Goal: Transaction & Acquisition: Purchase product/service

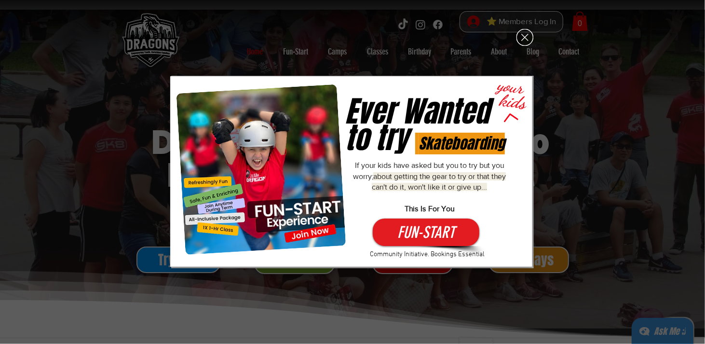
click at [524, 38] on icon "Back to site" at bounding box center [524, 37] width 17 height 17
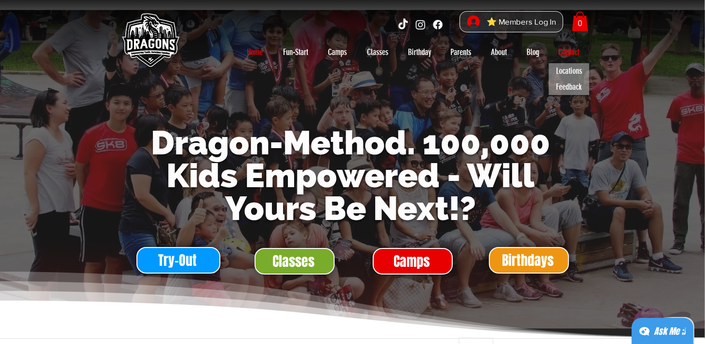
click at [567, 51] on p "Contact" at bounding box center [569, 51] width 30 height 15
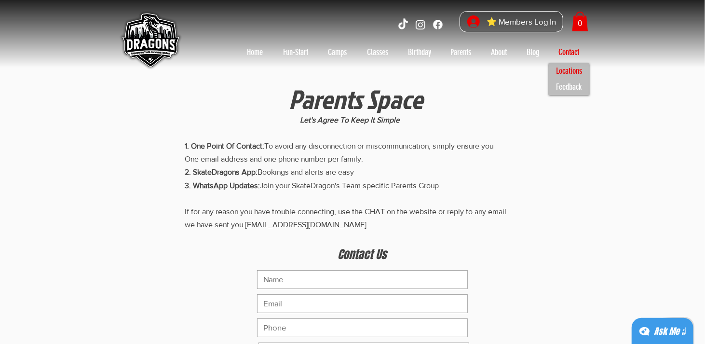
click at [574, 73] on p "Locations" at bounding box center [568, 71] width 35 height 16
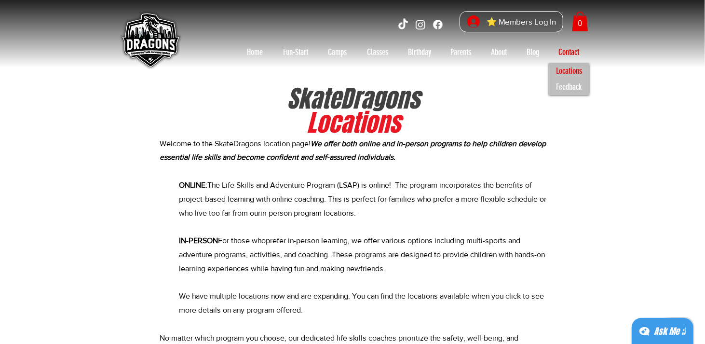
click at [574, 73] on p "Locations" at bounding box center [568, 71] width 35 height 16
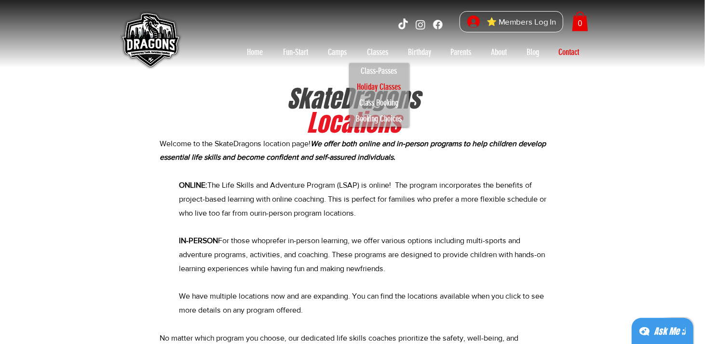
click at [390, 86] on p "Holiday Classes" at bounding box center [379, 87] width 53 height 16
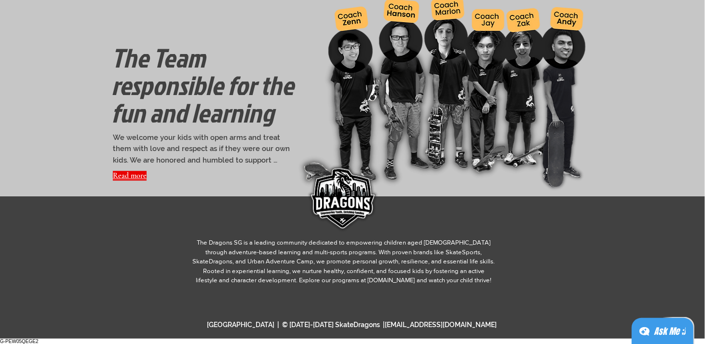
scroll to position [1277, 0]
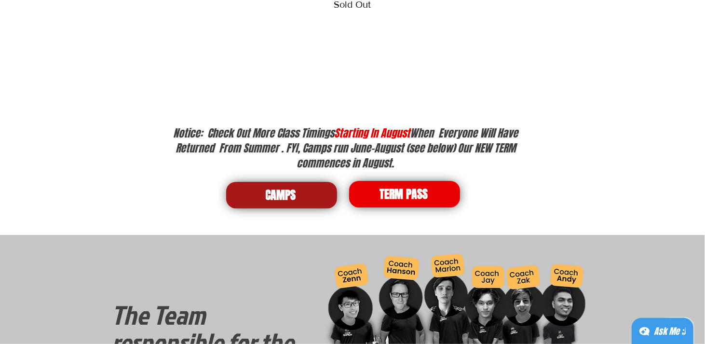
click at [292, 191] on span "CAMPS" at bounding box center [281, 195] width 30 height 16
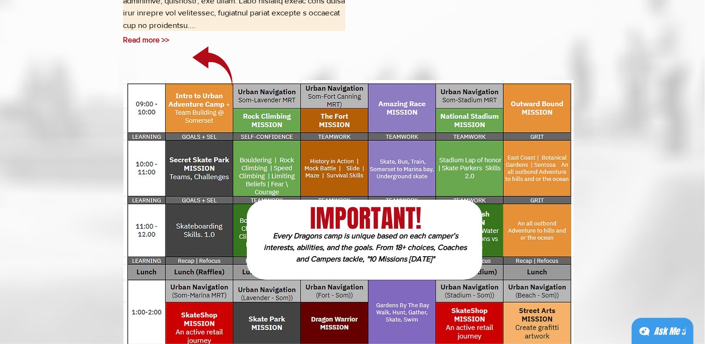
scroll to position [2185, 0]
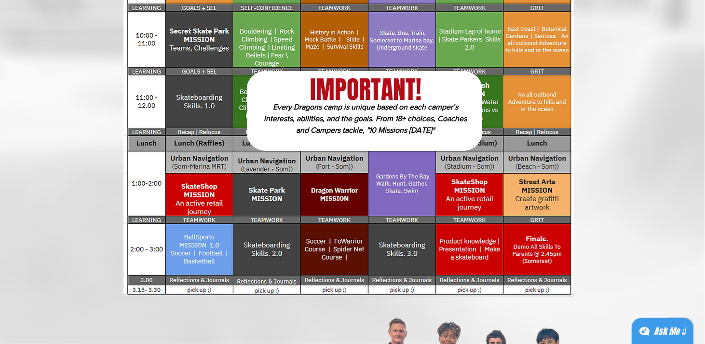
click at [493, 109] on img at bounding box center [348, 123] width 450 height 345
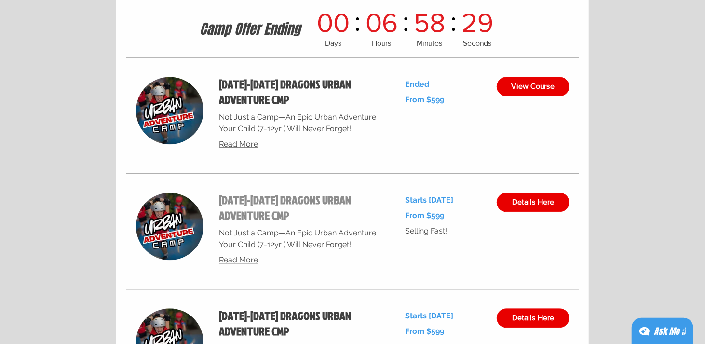
scroll to position [3727, 0]
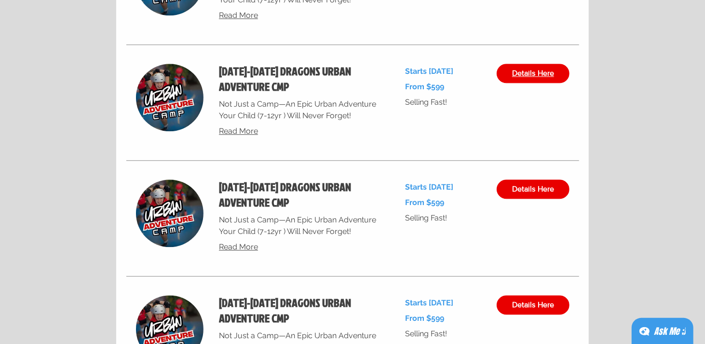
click at [540, 76] on span "Details Here" at bounding box center [533, 73] width 42 height 8
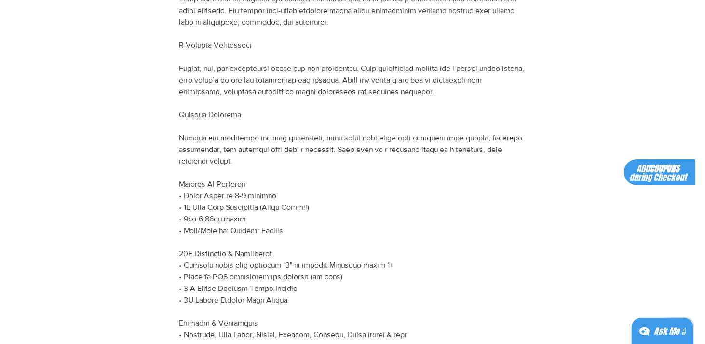
scroll to position [514, 0]
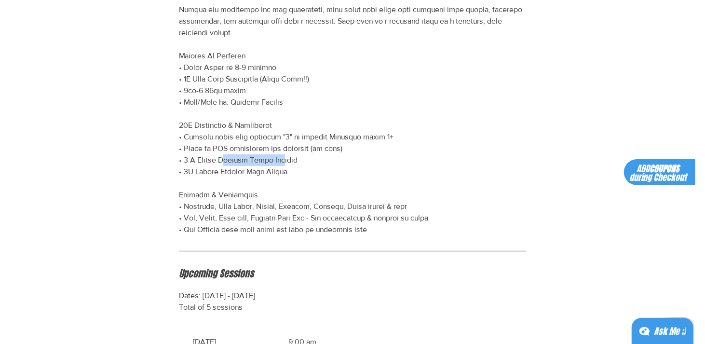
drag, startPoint x: 257, startPoint y: 147, endPoint x: 305, endPoint y: 147, distance: 47.7
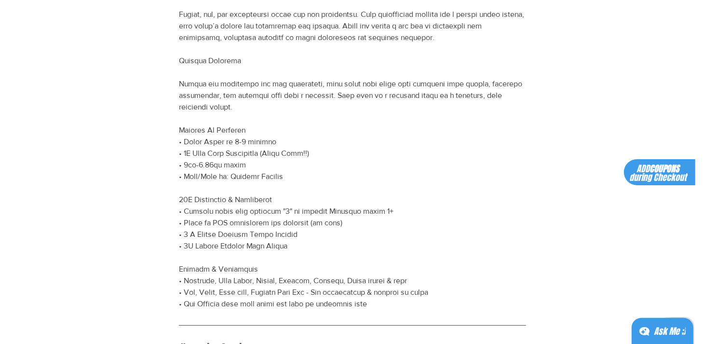
scroll to position [0, 0]
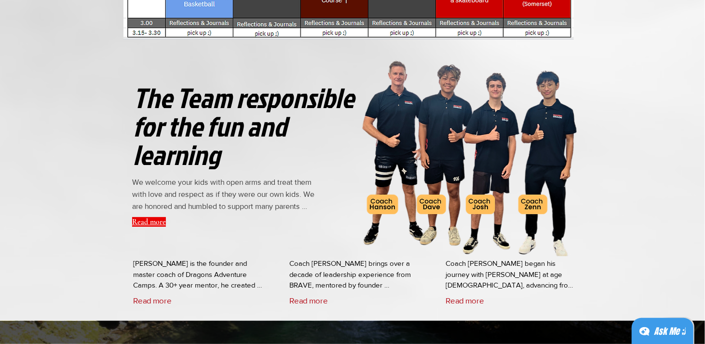
scroll to position [2185, 0]
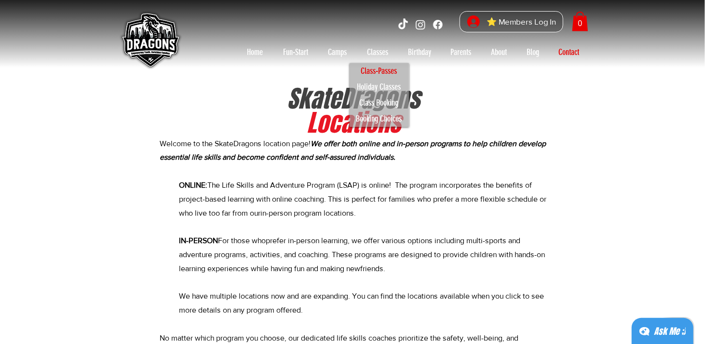
click at [385, 71] on p "Class-Passes" at bounding box center [379, 71] width 45 height 16
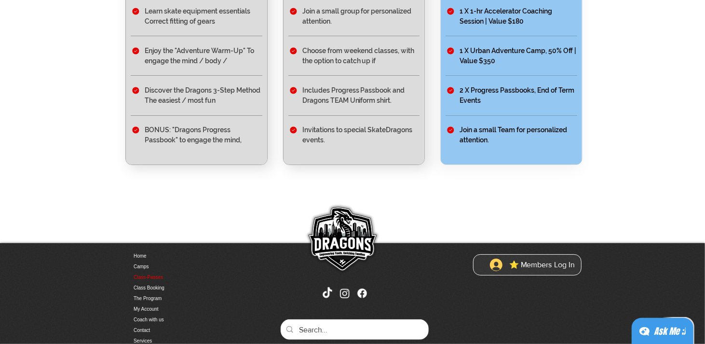
scroll to position [128, 0]
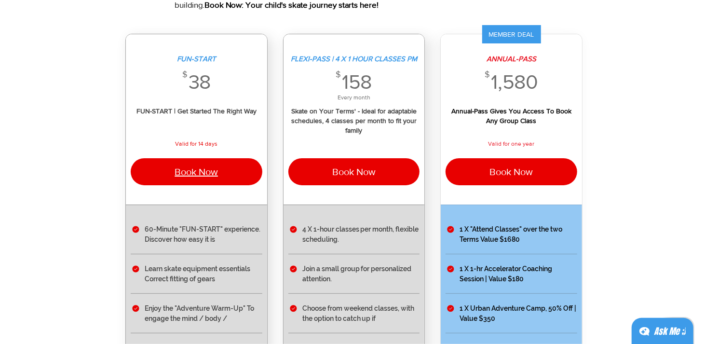
click at [198, 176] on span "Book Now" at bounding box center [195, 171] width 43 height 13
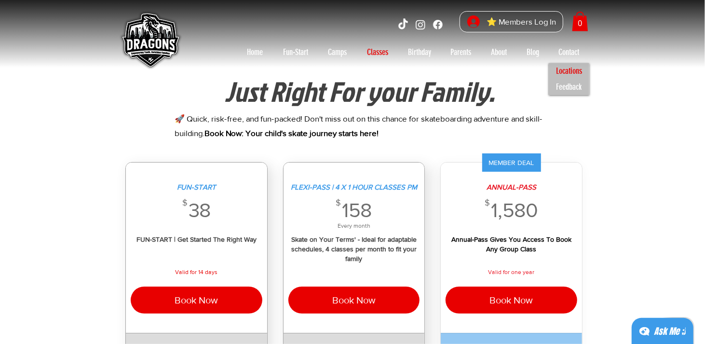
click at [567, 73] on p "Locations" at bounding box center [568, 71] width 35 height 16
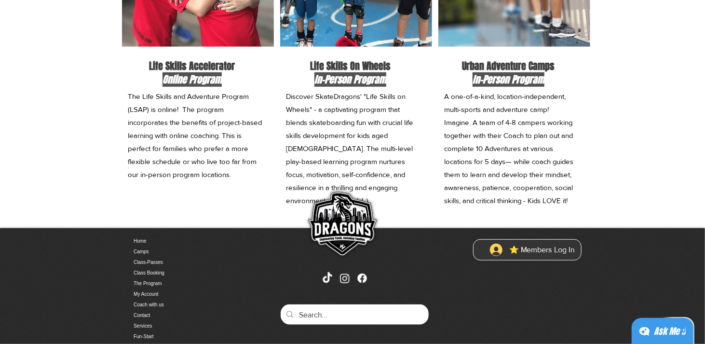
scroll to position [643, 0]
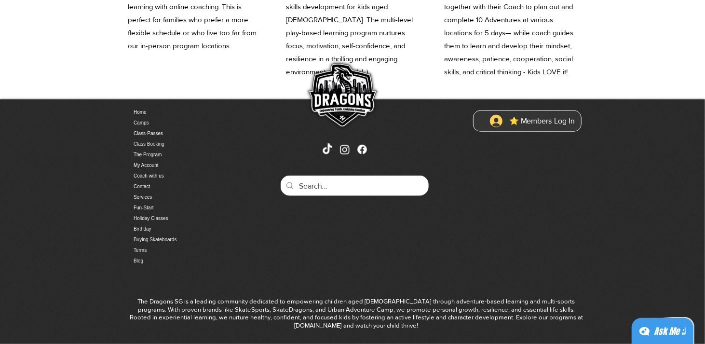
click at [164, 144] on link "Class Booking" at bounding box center [184, 144] width 101 height 11
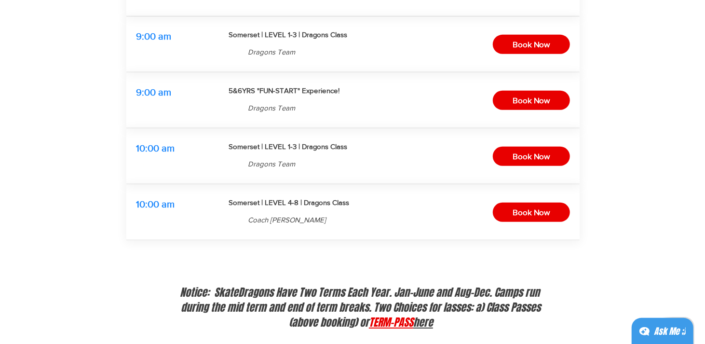
scroll to position [128, 0]
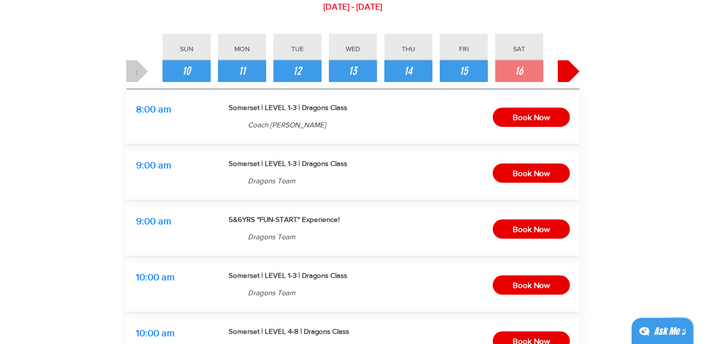
click at [570, 70] on button "›" at bounding box center [569, 71] width 22 height 22
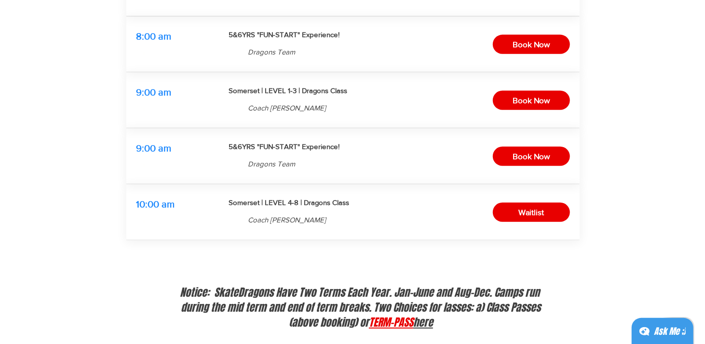
scroll to position [0, 0]
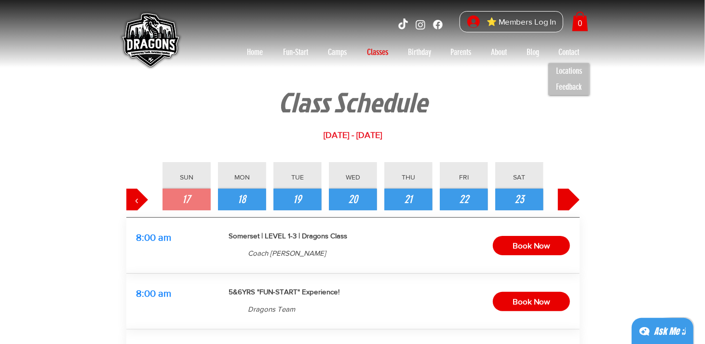
click at [565, 198] on button "›" at bounding box center [569, 199] width 22 height 22
click at [573, 204] on button "›" at bounding box center [569, 199] width 22 height 22
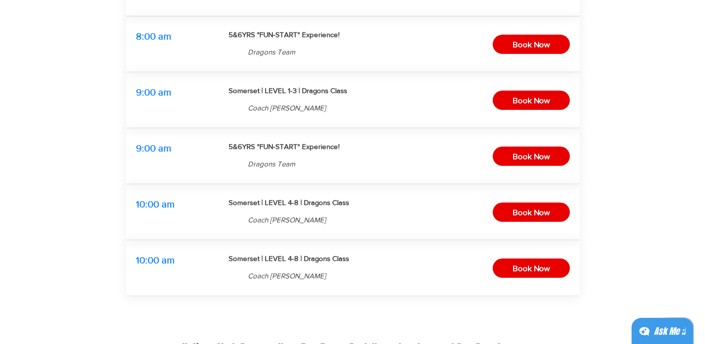
scroll to position [128, 0]
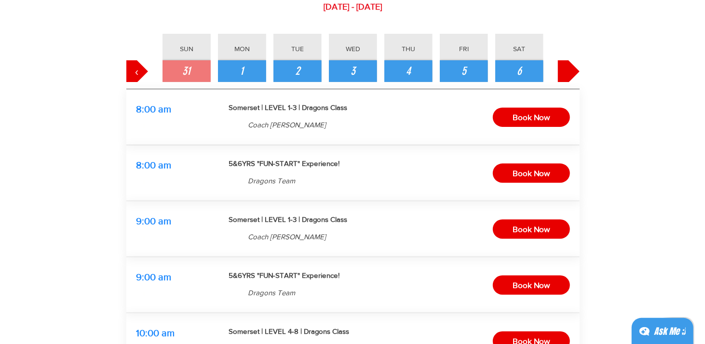
click at [577, 76] on button "›" at bounding box center [569, 71] width 22 height 22
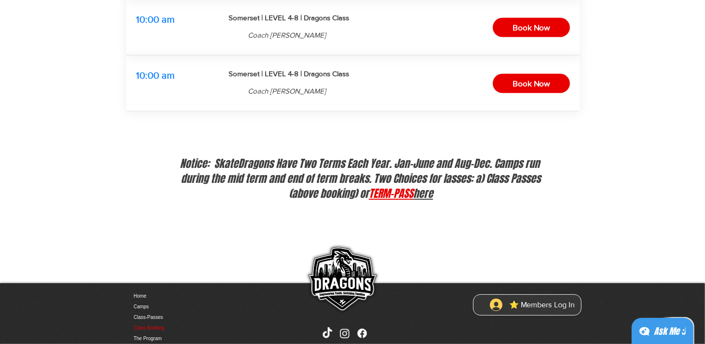
scroll to position [0, 0]
